Goal: Task Accomplishment & Management: Manage account settings

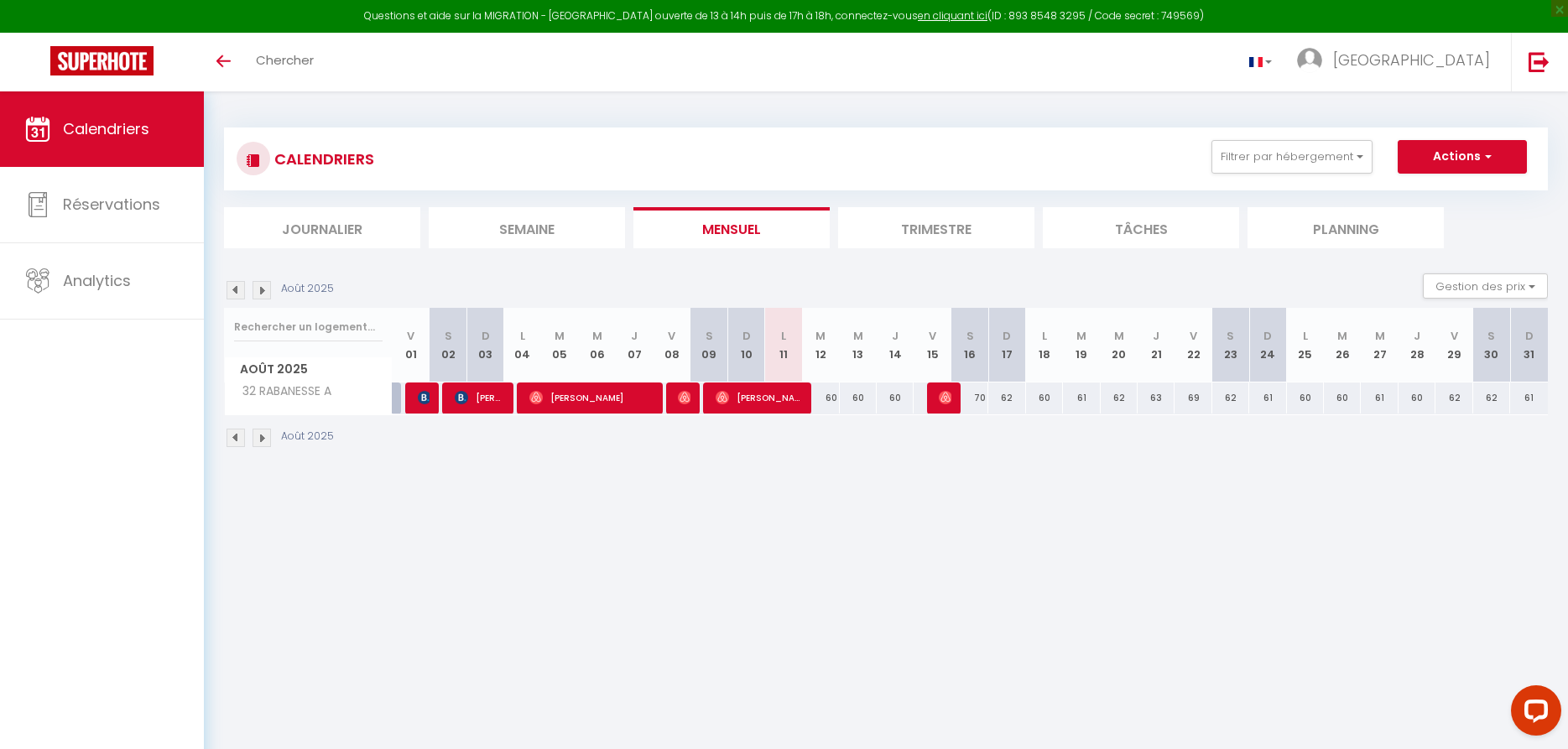
click at [946, 396] on img at bounding box center [946, 398] width 14 height 14
select select "OK"
select select "0"
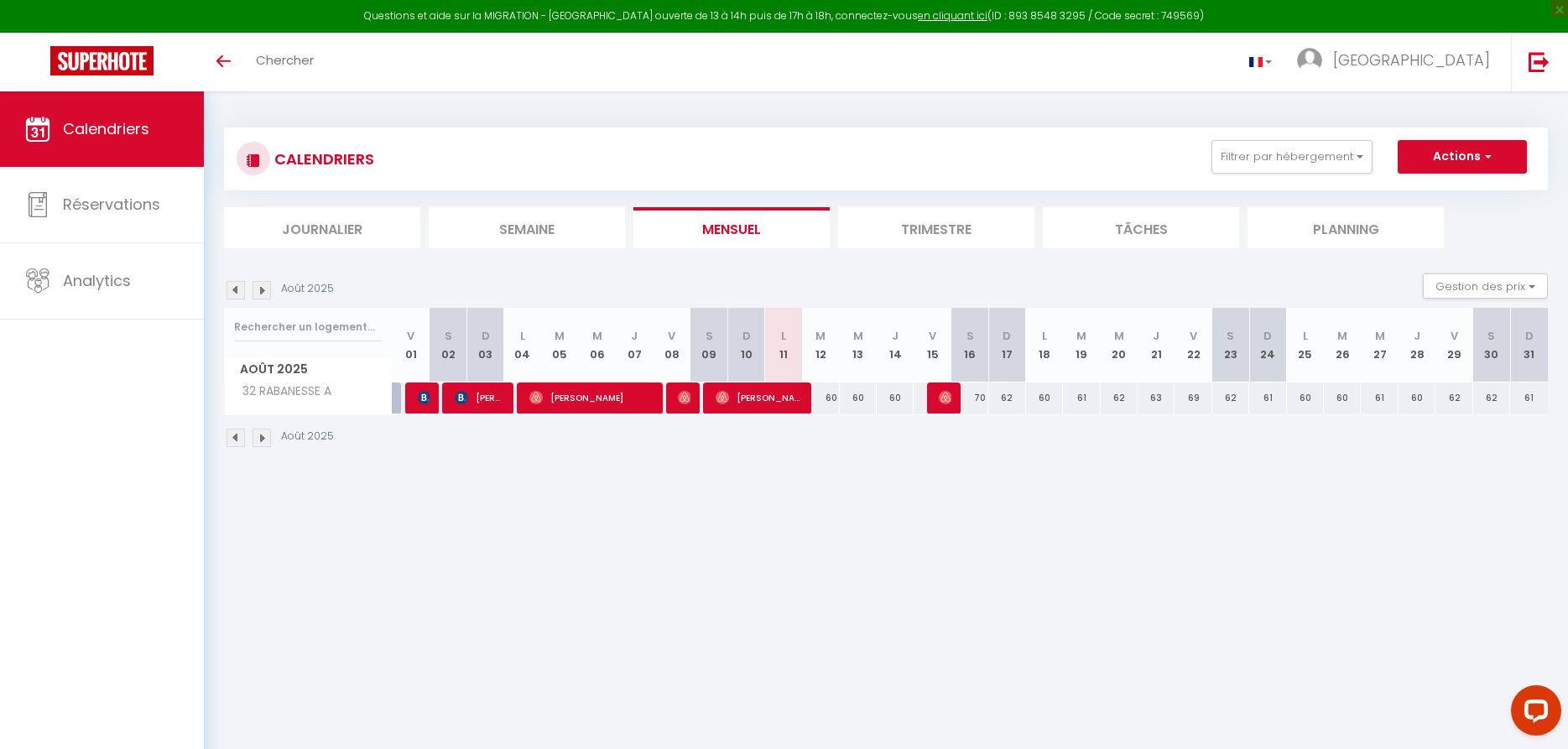
select select "1"
select select
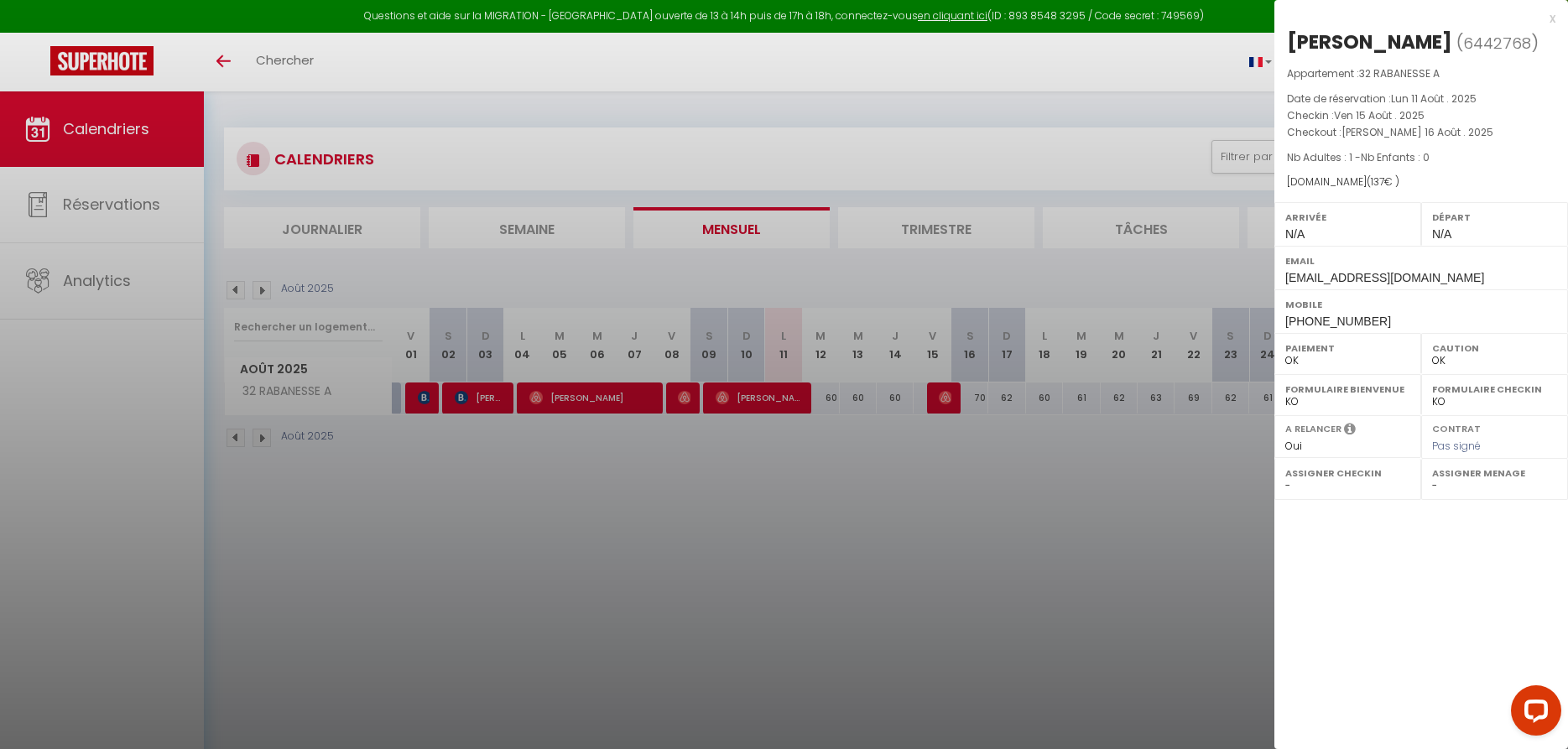
click at [1551, 18] on div "x" at bounding box center [1415, 18] width 281 height 20
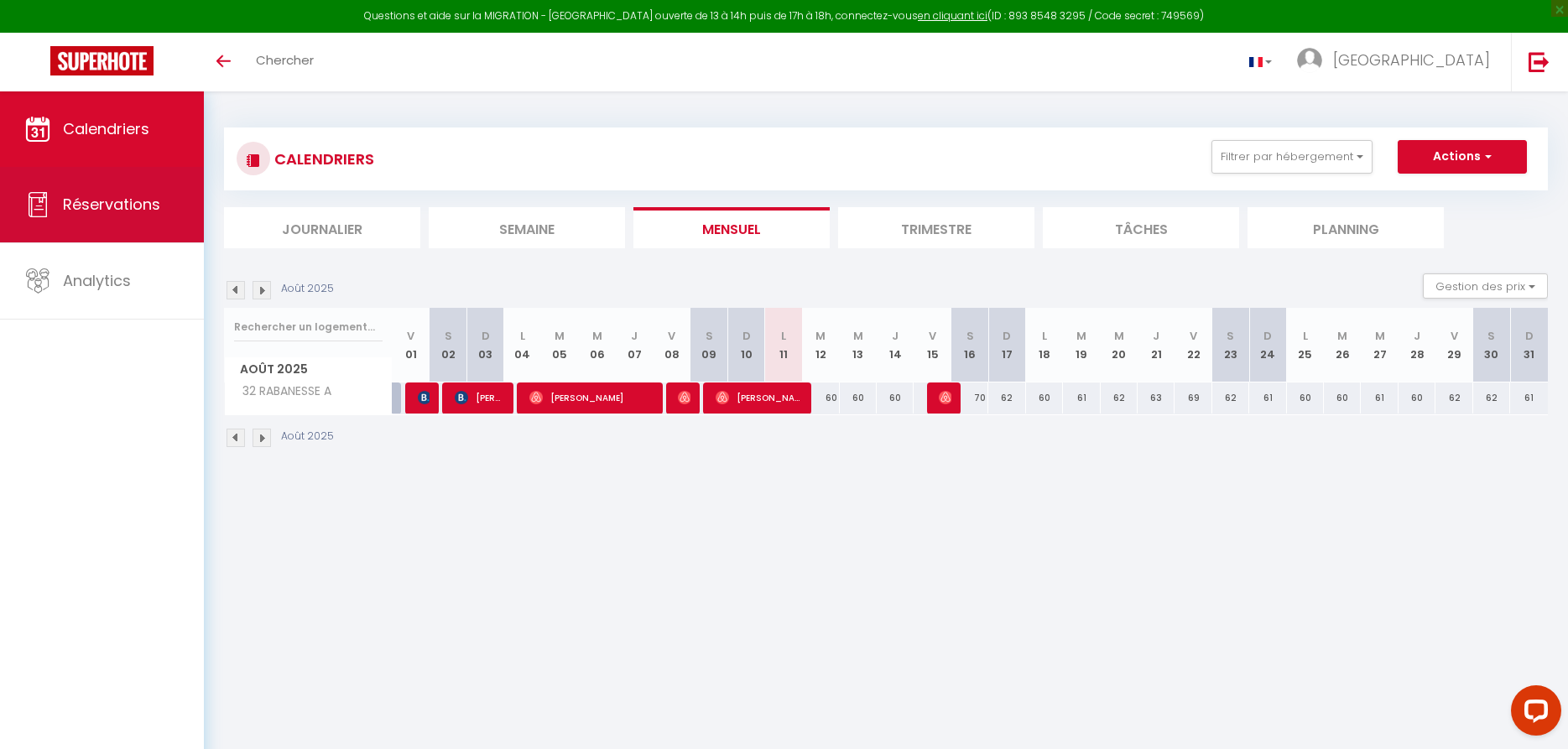
click at [62, 202] on link "Réservations" at bounding box center [102, 205] width 204 height 75
select select "not_cancelled"
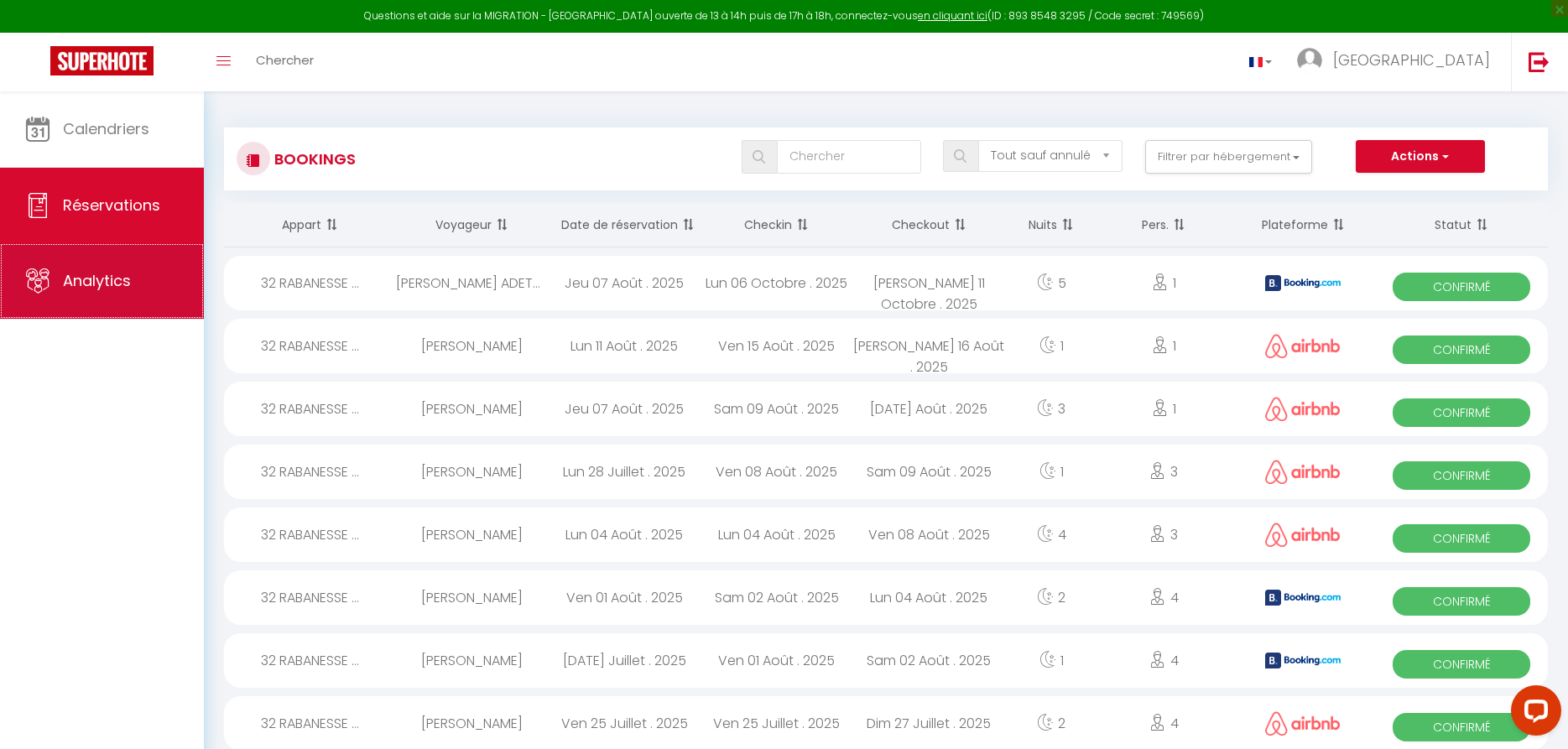
click at [132, 282] on link "Analytics" at bounding box center [102, 281] width 204 height 75
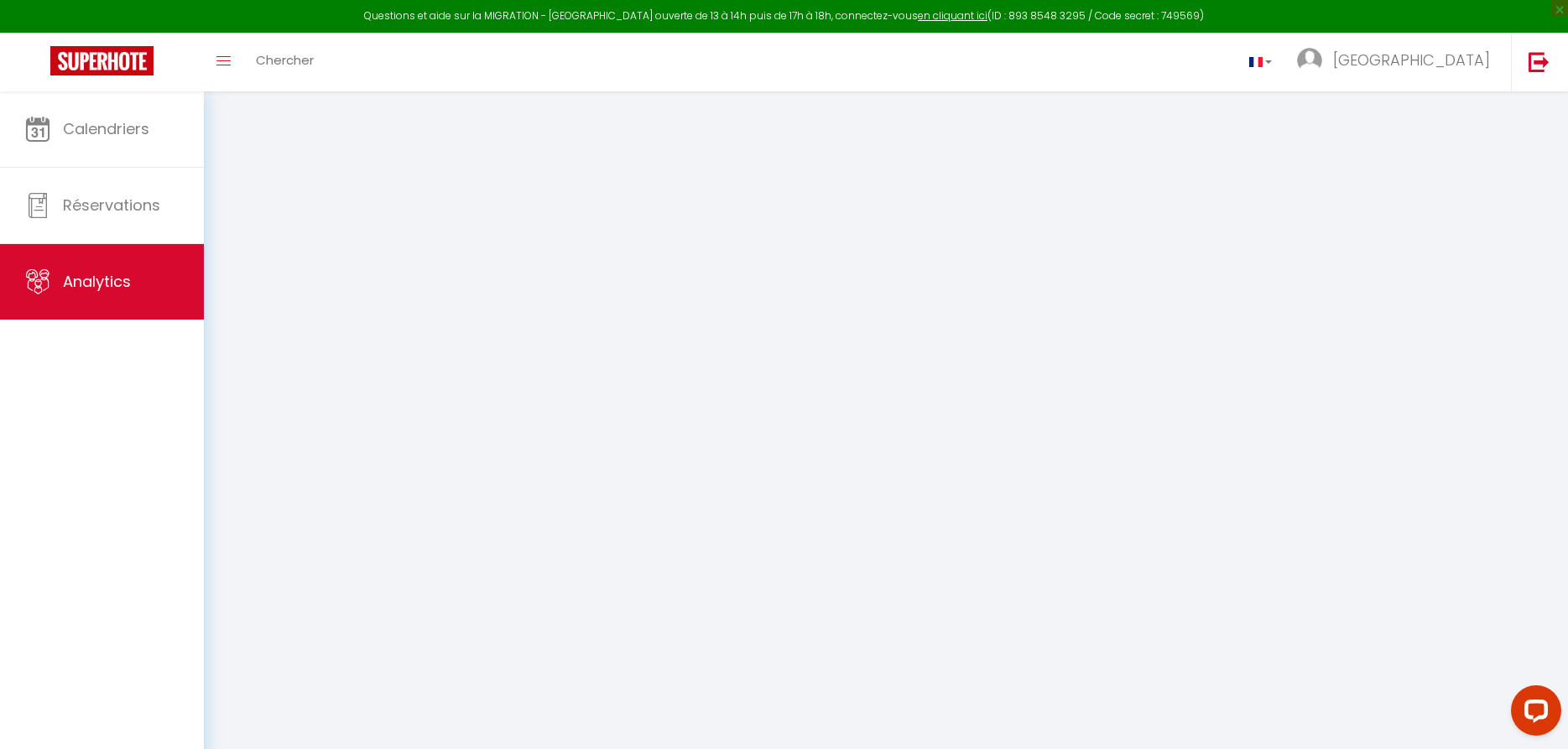
select select "2025"
select select "8"
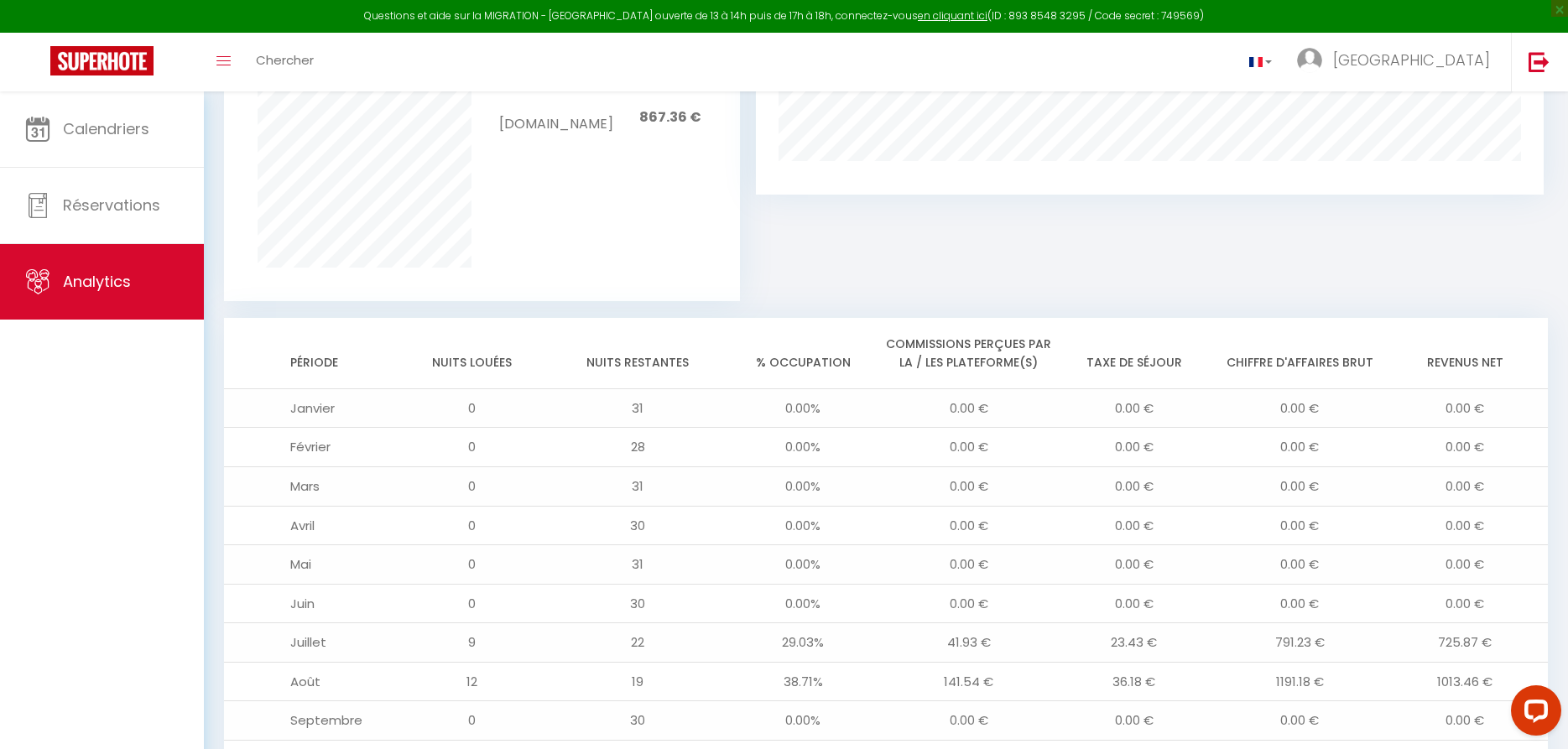
scroll to position [1316, 0]
